Goal: Find specific page/section: Find specific page/section

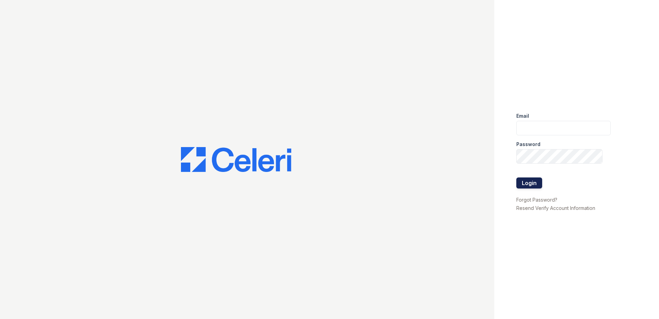
type input "[EMAIL_ADDRESS][DOMAIN_NAME]"
click at [518, 184] on button "Login" at bounding box center [529, 182] width 26 height 11
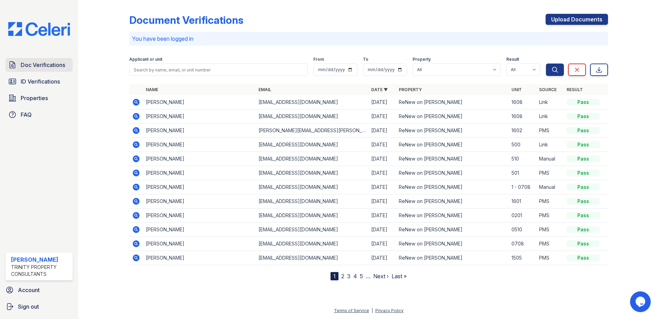
click at [22, 69] on link "Doc Verifications" at bounding box center [39, 65] width 67 height 14
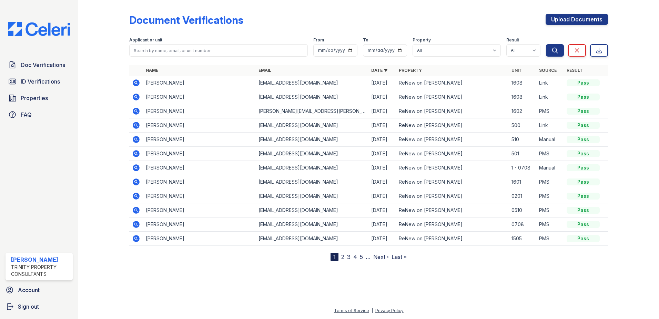
click at [575, 25] on div "Upload Documents" at bounding box center [577, 23] width 62 height 18
click at [575, 23] on link "Upload Documents" at bounding box center [577, 19] width 62 height 11
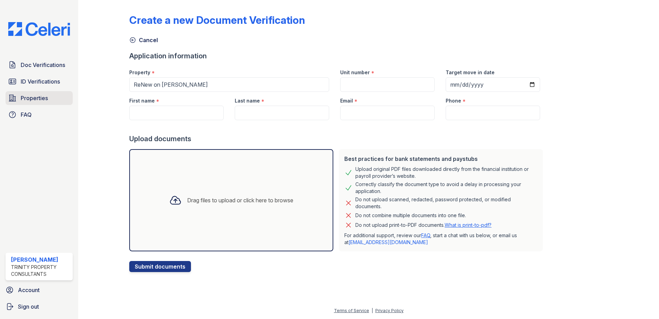
click at [28, 94] on link "Properties" at bounding box center [39, 98] width 67 height 14
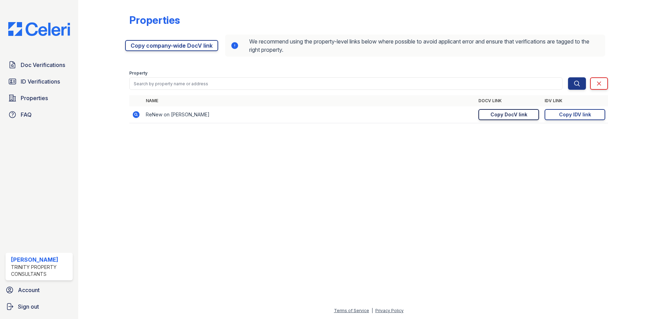
click at [506, 112] on div "Copy DocV link" at bounding box center [509, 114] width 37 height 7
click at [502, 117] on div "Copy DocV link" at bounding box center [509, 114] width 37 height 7
click at [401, 128] on div "Name DocV Link IDV Link ReNew on [PERSON_NAME] [URL][DOMAIN_NAME] Copy DocV lin…" at bounding box center [368, 112] width 479 height 35
click at [397, 183] on div at bounding box center [368, 223] width 559 height 165
click at [501, 115] on div "Copy DocV link" at bounding box center [509, 114] width 37 height 7
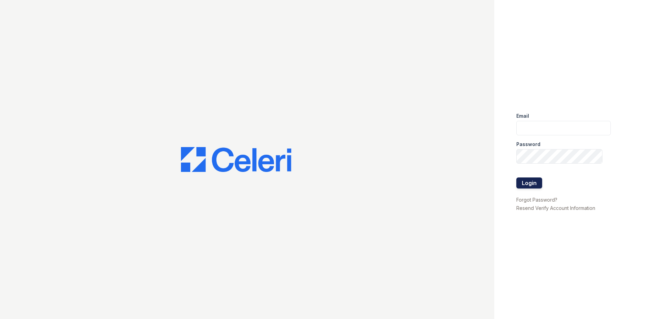
type input "[EMAIL_ADDRESS][DOMAIN_NAME]"
click at [533, 181] on button "Login" at bounding box center [529, 182] width 26 height 11
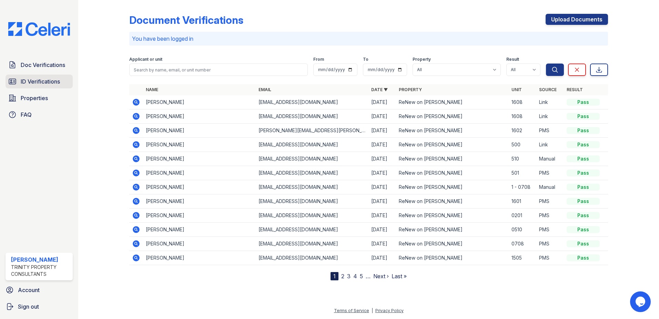
click at [41, 85] on span "ID Verifications" at bounding box center [40, 81] width 39 height 8
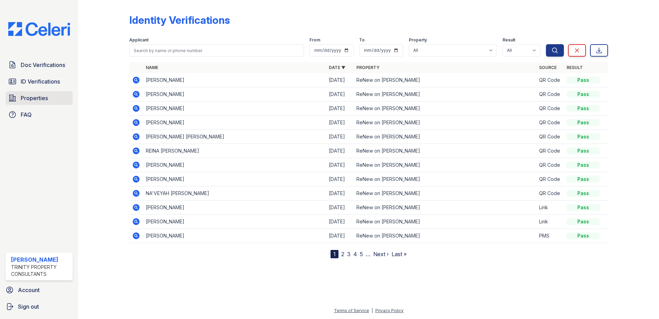
click at [35, 99] on span "Properties" at bounding box center [34, 98] width 27 height 8
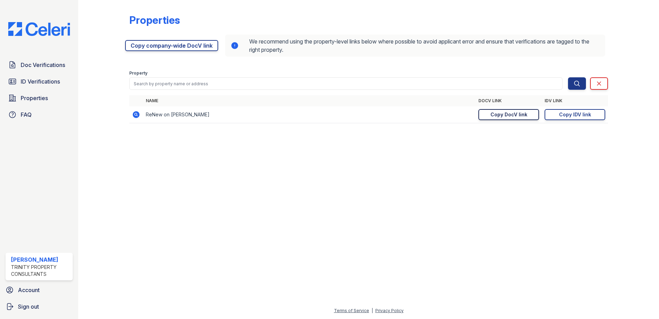
click at [511, 114] on div "Copy DocV link" at bounding box center [509, 114] width 37 height 7
